Goal: Task Accomplishment & Management: Manage account settings

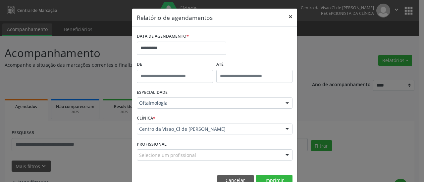
click at [286, 17] on button "×" at bounding box center [290, 17] width 13 height 16
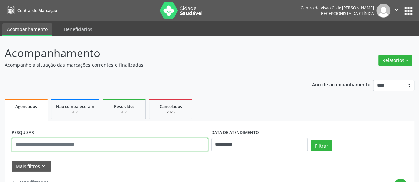
click at [60, 143] on input "text" at bounding box center [110, 144] width 196 height 13
type input "******"
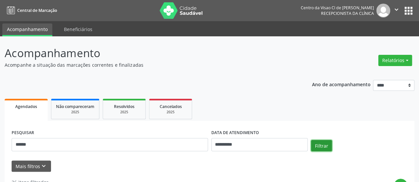
click at [316, 145] on button "Filtrar" at bounding box center [321, 145] width 21 height 11
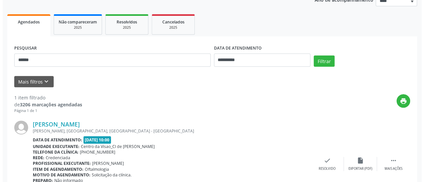
scroll to position [128, 0]
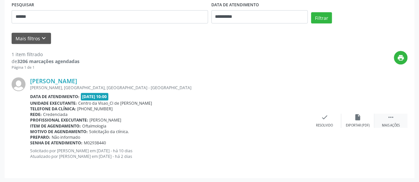
click at [391, 123] on div "Mais ações" at bounding box center [391, 125] width 18 height 5
click at [334, 120] on div "cancel Cancelar" at bounding box center [324, 121] width 33 height 14
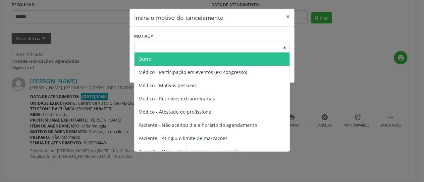
click at [232, 49] on div "Escolha o motivo" at bounding box center [212, 47] width 156 height 11
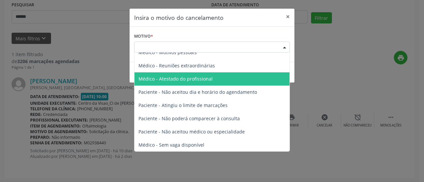
scroll to position [33, 0]
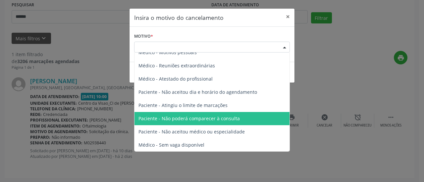
click at [204, 123] on span "Paciente - Não poderá comparecer à consulta" at bounding box center [211, 118] width 155 height 13
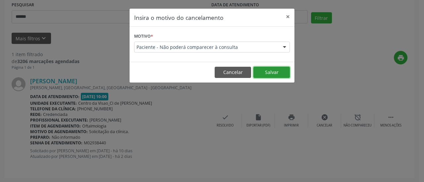
click at [275, 73] on button "Salvar" at bounding box center [271, 72] width 36 height 11
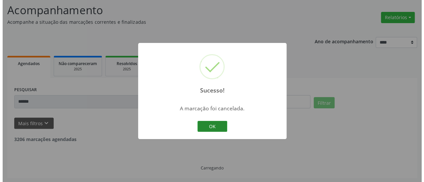
scroll to position [22, 0]
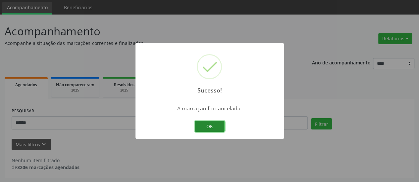
click at [211, 130] on button "OK" at bounding box center [210, 126] width 30 height 11
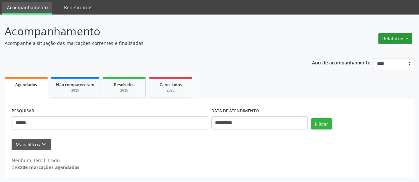
click at [395, 41] on button "Relatórios" at bounding box center [395, 38] width 34 height 11
click at [388, 53] on link "Agendamentos" at bounding box center [376, 52] width 71 height 9
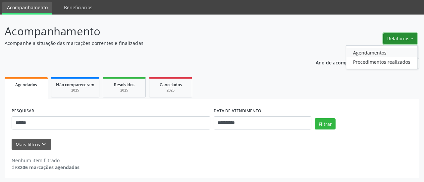
select select "*"
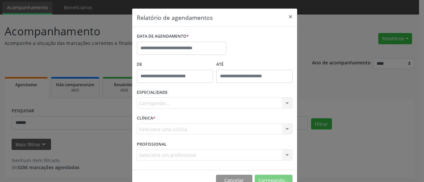
scroll to position [0, 0]
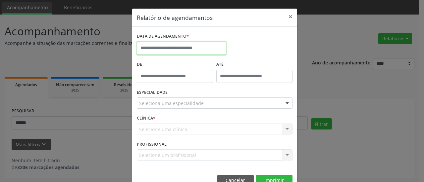
click at [146, 46] on input "text" at bounding box center [181, 48] width 89 height 13
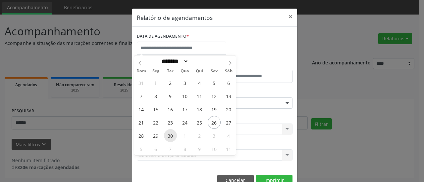
click at [172, 135] on span "30" at bounding box center [170, 135] width 13 height 13
type input "**********"
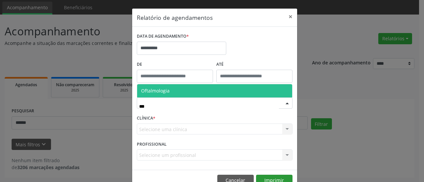
type input "***"
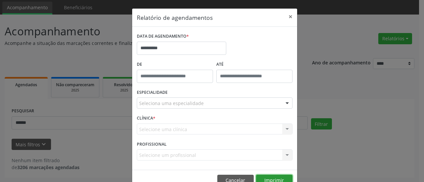
click at [277, 178] on button "Imprimir" at bounding box center [274, 180] width 36 height 11
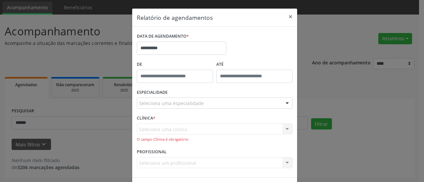
click at [184, 130] on div "Selecione uma clínica Centro da Visao_Cl de Olhos [PERSON_NAME] Nenhum resultad…" at bounding box center [215, 133] width 156 height 19
click at [180, 127] on div "Selecione uma clínica Centro da Visao_Cl de Olhos [PERSON_NAME] Nenhum resultad…" at bounding box center [215, 133] width 156 height 19
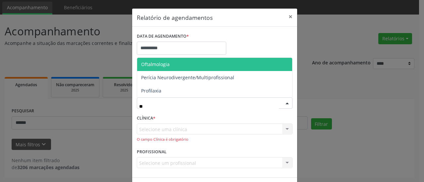
type input "***"
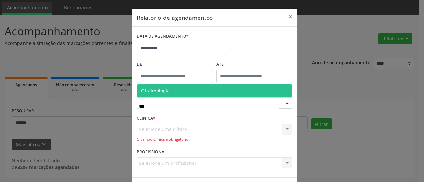
click at [169, 89] on span "Oftalmologia" at bounding box center [214, 90] width 155 height 13
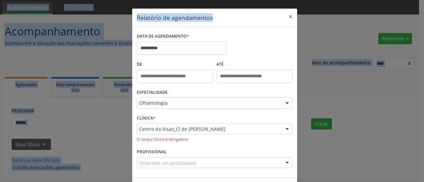
drag, startPoint x: 224, startPoint y: 14, endPoint x: 216, endPoint y: -25, distance: 39.7
click at [216, 0] on html "**********" at bounding box center [212, 69] width 424 height 182
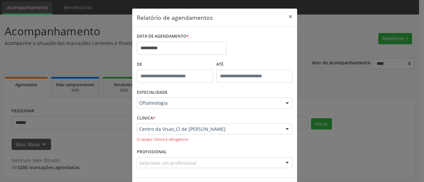
click at [340, 77] on div "**********" at bounding box center [212, 91] width 424 height 182
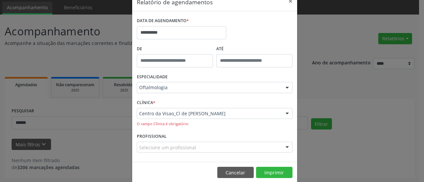
scroll to position [24, 0]
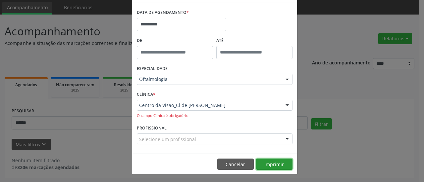
click at [273, 160] on button "Imprimir" at bounding box center [274, 164] width 36 height 11
